Goal: Check status

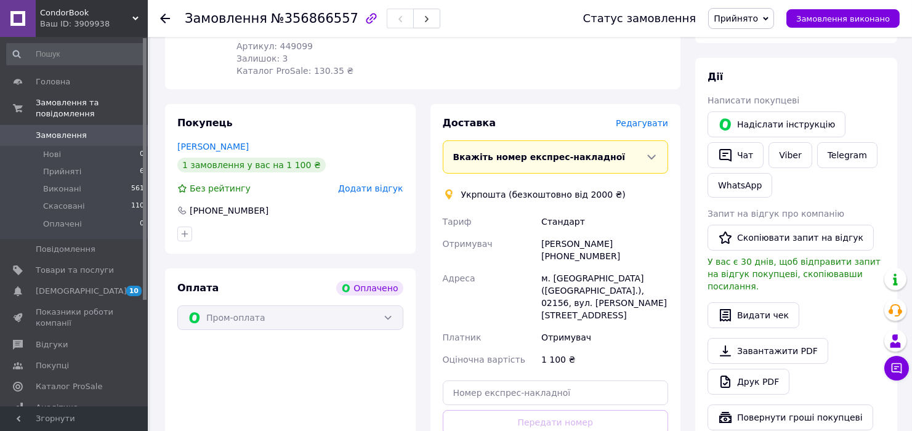
scroll to position [410, 0]
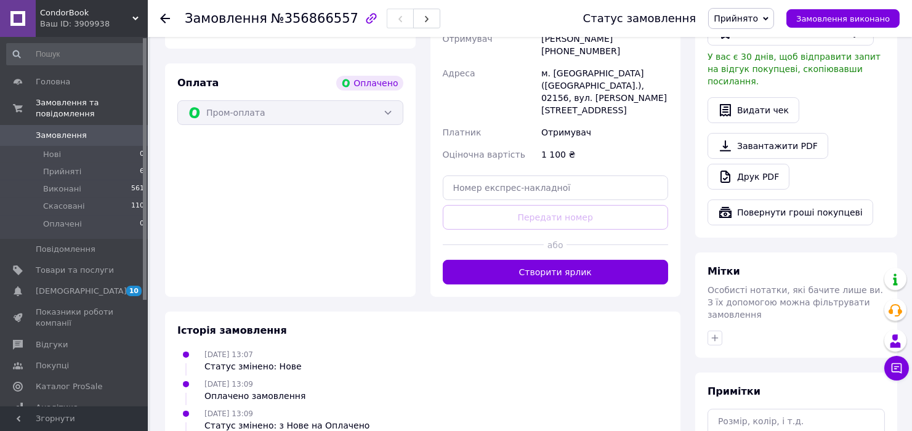
click at [548, 260] on button "Створити ярлик" at bounding box center [556, 272] width 226 height 25
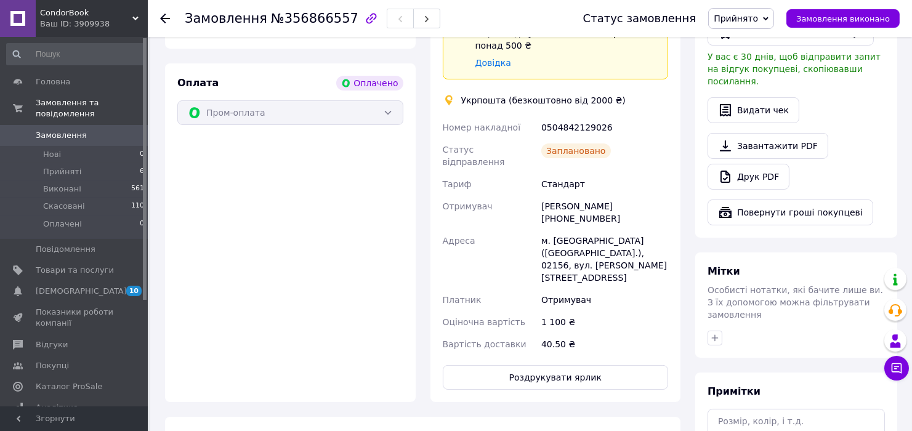
scroll to position [341, 0]
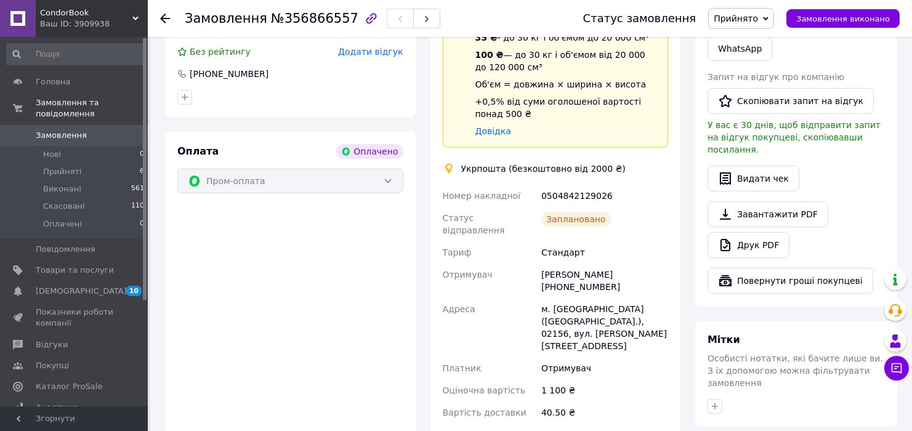
click at [596, 185] on div "0504842129026" at bounding box center [605, 196] width 132 height 22
copy div "0504842129026"
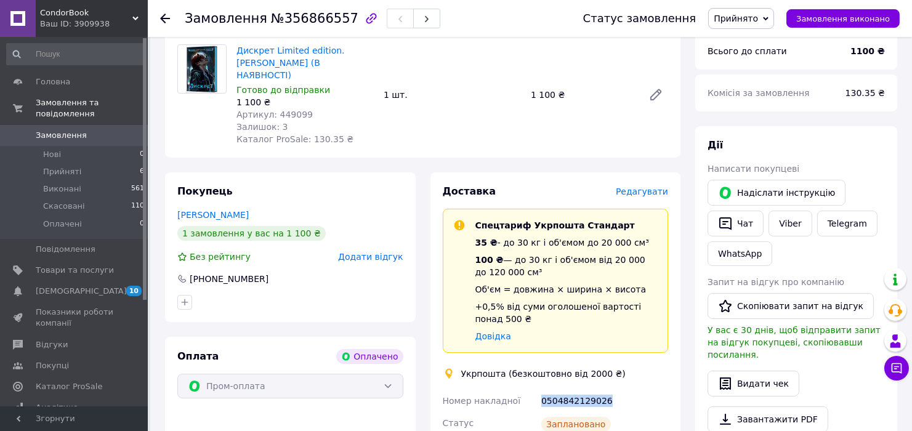
scroll to position [68, 0]
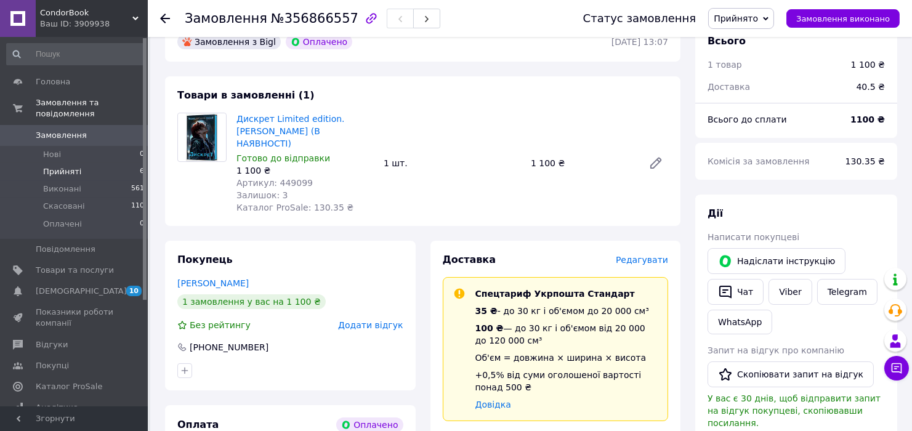
click at [63, 166] on span "Прийняті" at bounding box center [62, 171] width 38 height 11
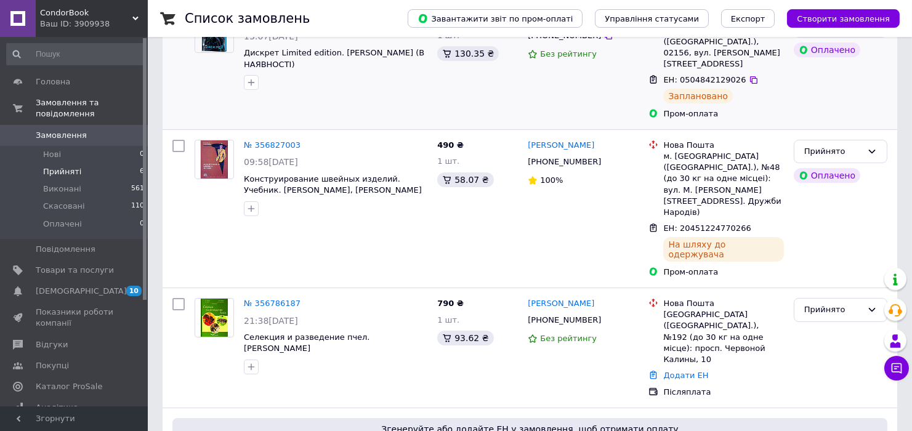
scroll to position [274, 0]
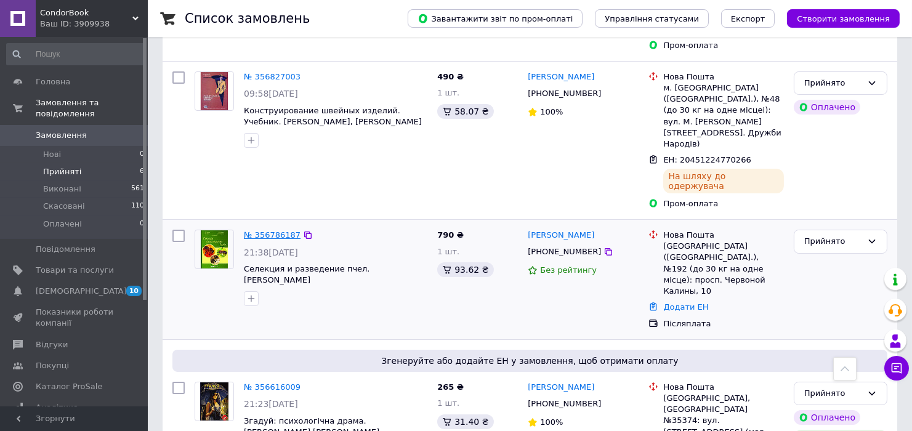
click at [273, 230] on link "№ 356786187" at bounding box center [272, 234] width 57 height 9
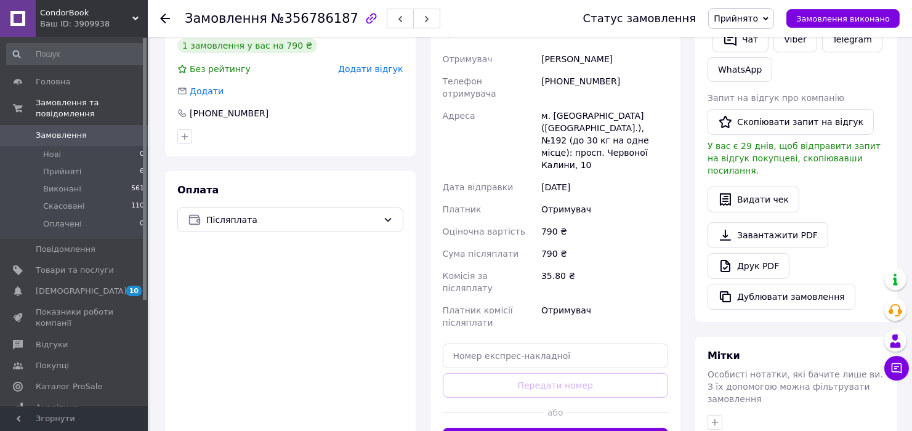
scroll to position [205, 0]
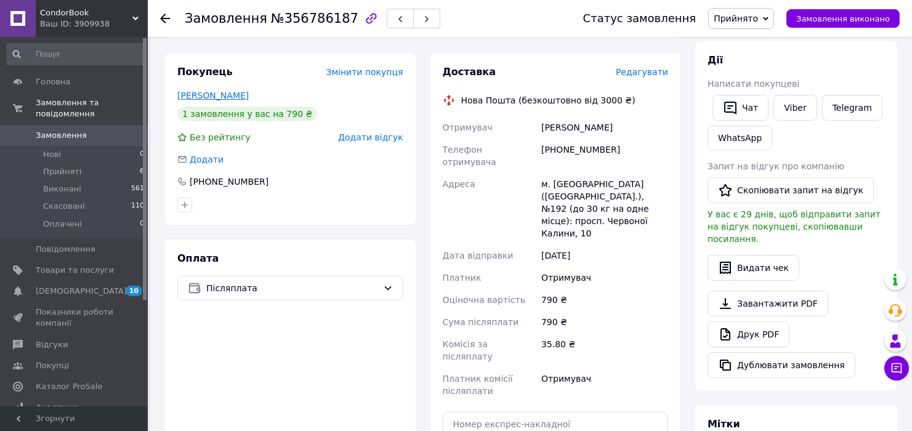
click at [204, 91] on link "[PERSON_NAME]" at bounding box center [212, 96] width 71 height 10
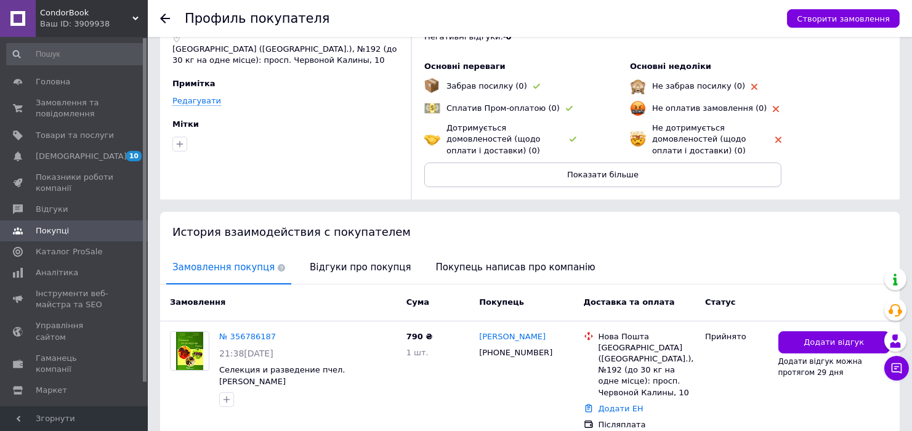
scroll to position [115, 0]
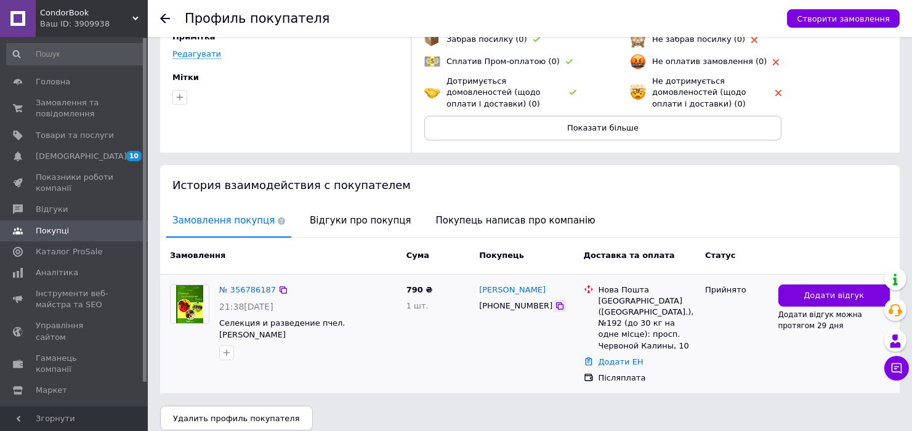
click at [555, 306] on icon at bounding box center [560, 306] width 10 height 10
